Goal: Find specific page/section: Find specific page/section

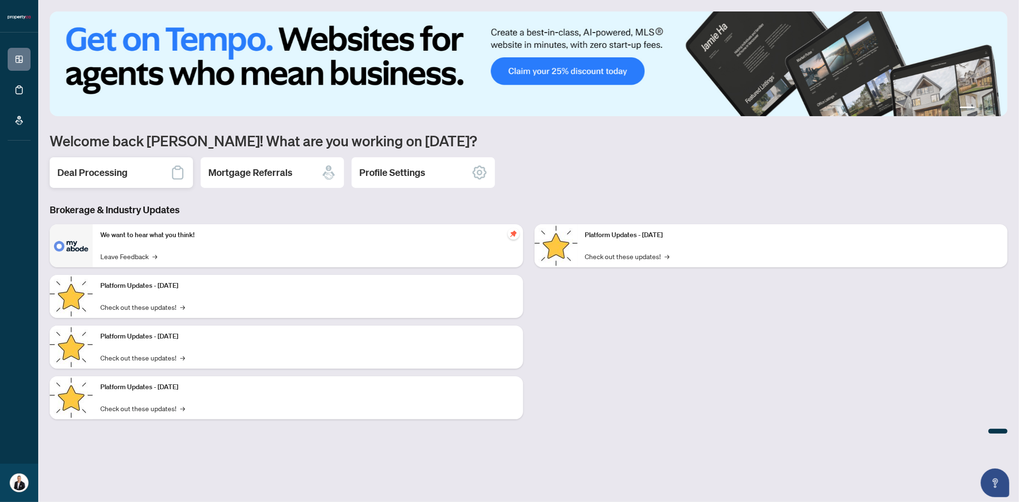
click at [80, 182] on div "Deal Processing" at bounding box center [121, 172] width 143 height 31
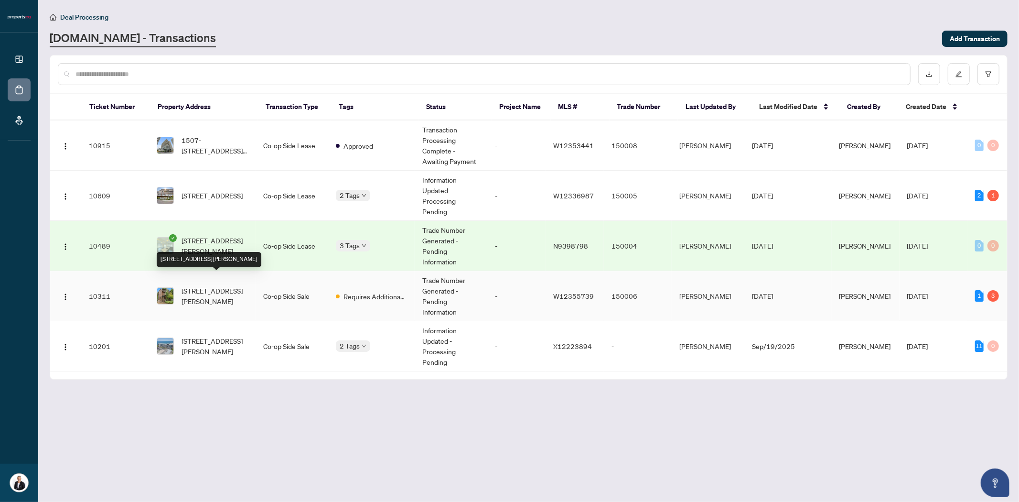
click at [219, 289] on span "[STREET_ADDRESS][PERSON_NAME]" at bounding box center [215, 295] width 66 height 21
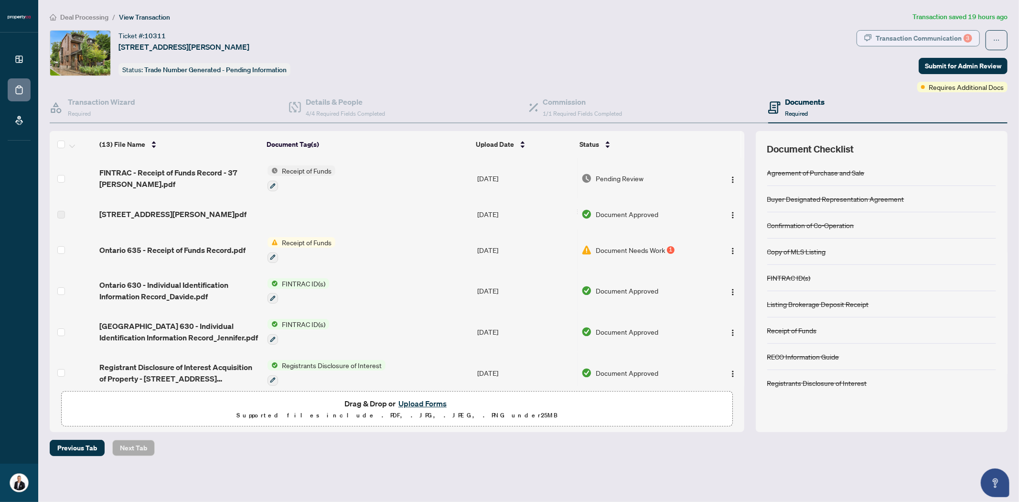
click at [896, 42] on div "Transaction Communication 3" at bounding box center [924, 38] width 97 height 15
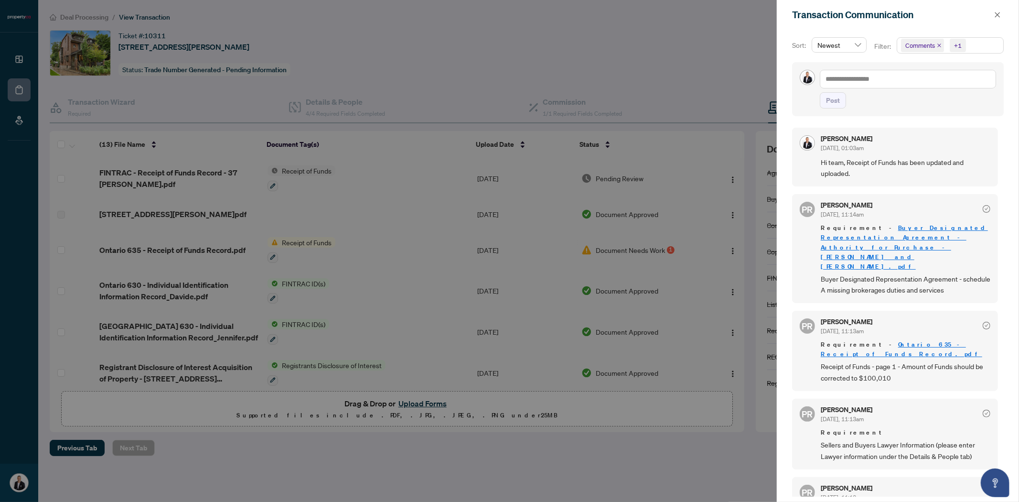
click at [658, 465] on div at bounding box center [509, 251] width 1019 height 502
click at [999, 12] on icon "close" at bounding box center [997, 14] width 7 height 7
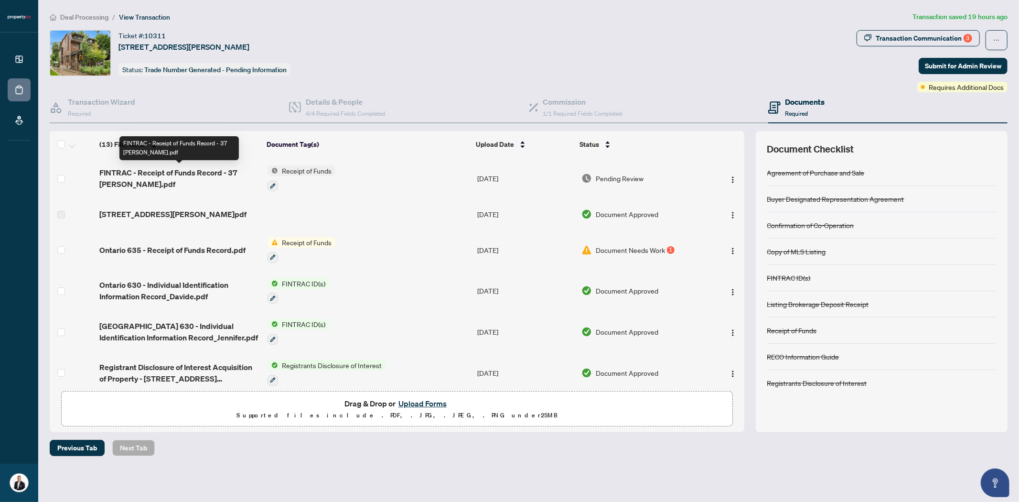
click at [142, 175] on span "FINTRAC - Receipt of Funds Record - 37 [PERSON_NAME].pdf" at bounding box center [179, 178] width 161 height 23
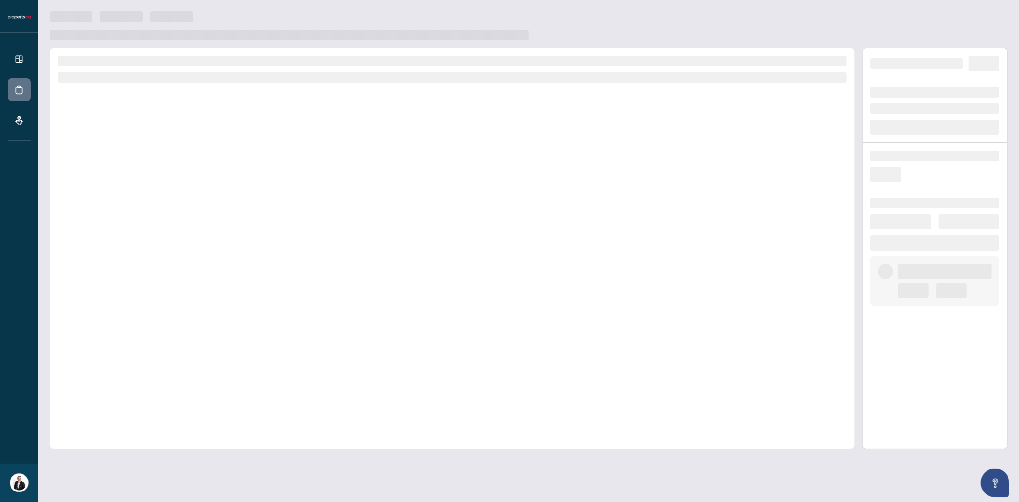
click at [142, 175] on div at bounding box center [452, 248] width 805 height 401
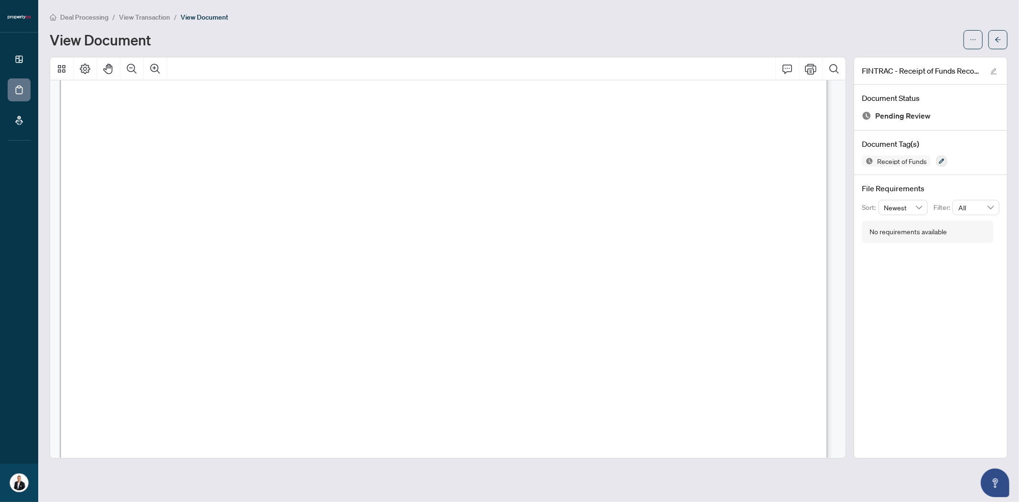
scroll to position [2176, 0]
click at [996, 42] on span "button" at bounding box center [998, 39] width 7 height 15
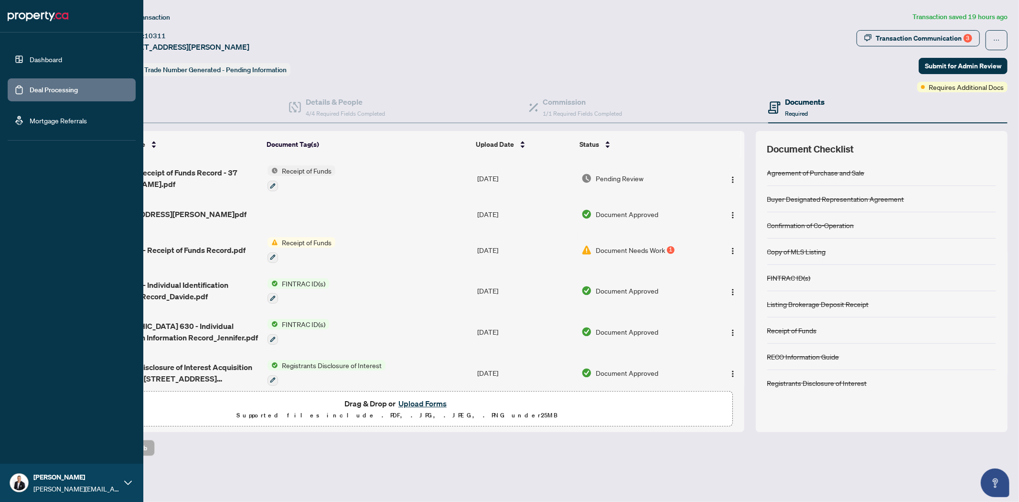
click at [60, 89] on link "Deal Processing" at bounding box center [54, 90] width 48 height 9
